Goal: Check status

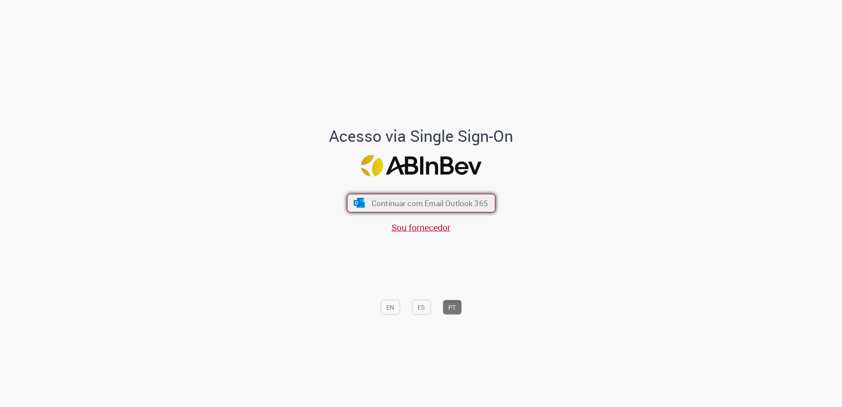
click at [426, 205] on span "Continuar com Email Outlook 365" at bounding box center [429, 203] width 116 height 10
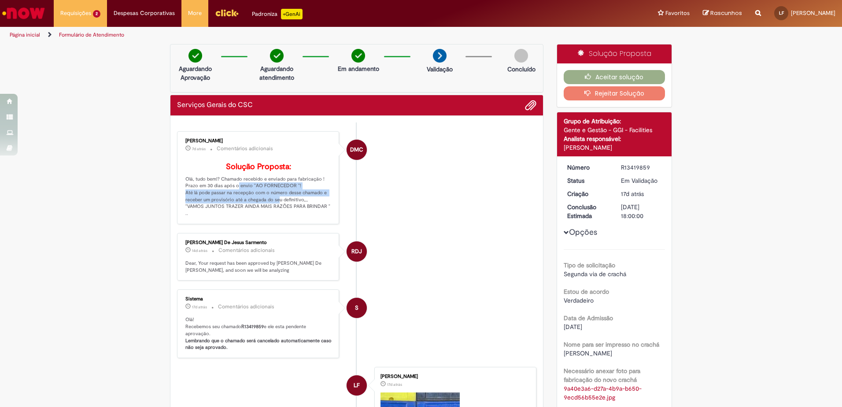
drag, startPoint x: 241, startPoint y: 200, endPoint x: 275, endPoint y: 215, distance: 37.1
click at [275, 215] on p "Solução Proposta: Olá, tudo bem!? Chamado recebido e enviado para fabricação ! …" at bounding box center [259, 190] width 147 height 55
drag, startPoint x: 275, startPoint y: 215, endPoint x: 282, endPoint y: 219, distance: 8.7
click at [282, 217] on p "Solução Proposta: Olá, tudo bem!? Chamado recebido e enviado para fabricação ! …" at bounding box center [259, 190] width 147 height 55
